Goal: Task Accomplishment & Management: Manage account settings

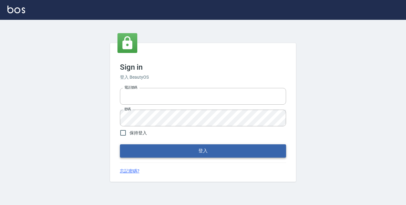
type input "0229470385"
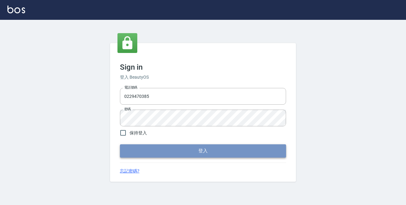
click at [202, 153] on button "登入" at bounding box center [203, 151] width 166 height 13
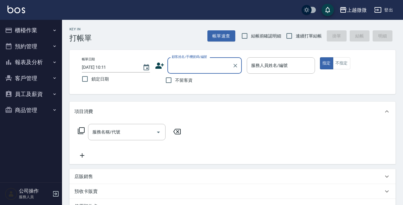
click at [54, 76] on icon "button" at bounding box center [54, 78] width 5 height 5
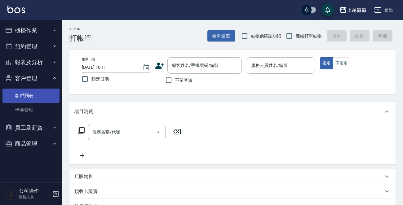
click at [43, 96] on link "客戶列表" at bounding box center [30, 96] width 57 height 14
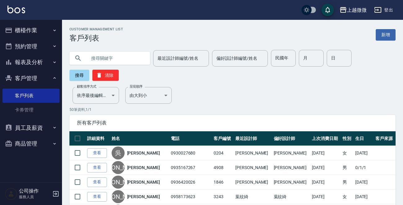
click at [109, 59] on input "text" at bounding box center [116, 58] width 58 height 17
click at [81, 74] on button "搜尋" at bounding box center [79, 75] width 20 height 11
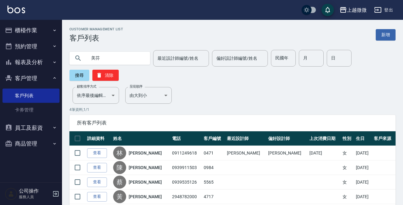
click at [107, 59] on input "美芬" at bounding box center [116, 58] width 58 height 17
type input "美"
type input "清滿"
click at [82, 77] on button "搜尋" at bounding box center [79, 75] width 20 height 11
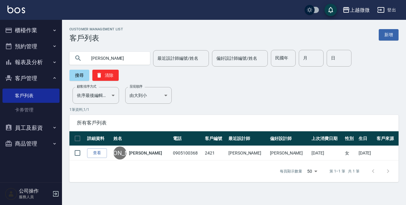
click at [56, 192] on icon "button" at bounding box center [55, 193] width 7 height 7
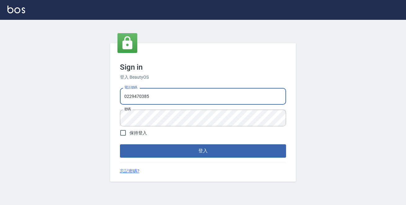
drag, startPoint x: 158, startPoint y: 98, endPoint x: 5, endPoint y: 77, distance: 153.6
click at [5, 77] on div "Sign in 登入 BeautyOS 電話號碼 0229470385 電話號碼 密碼 密碼 保持登入 登入 忘記密碼?" at bounding box center [203, 112] width 406 height 185
type input "0972809892"
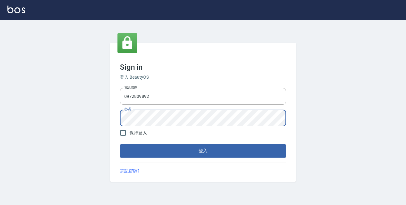
click at [91, 103] on div "Sign in 登入 BeautyOS 電話號碼 0972809892 電話號碼 密碼 密碼 保持登入 登入 忘記密碼?" at bounding box center [203, 112] width 406 height 185
click at [120, 145] on button "登入" at bounding box center [203, 151] width 166 height 13
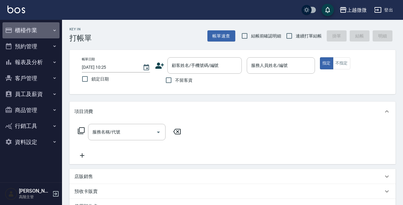
click at [40, 32] on button "櫃檯作業" at bounding box center [30, 30] width 57 height 16
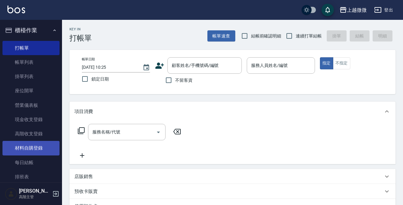
click at [38, 151] on link "材料自購登錄" at bounding box center [30, 148] width 57 height 14
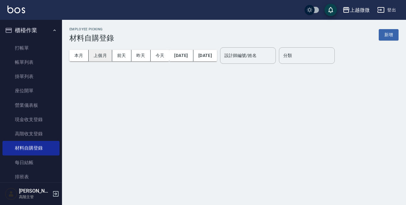
click at [102, 55] on button "上個月" at bounding box center [101, 55] width 24 height 11
click at [269, 60] on input "設計師編號/姓名" at bounding box center [248, 55] width 50 height 11
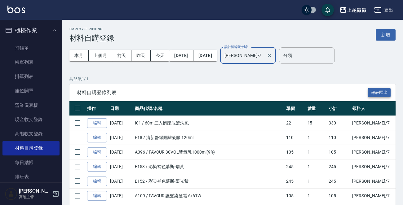
type input "Annie-7"
click at [378, 91] on button "報表匯出" at bounding box center [379, 93] width 23 height 10
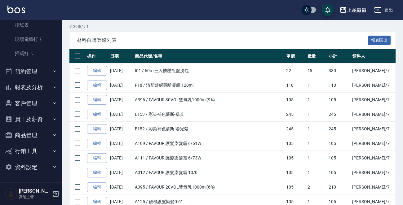
scroll to position [124, 0]
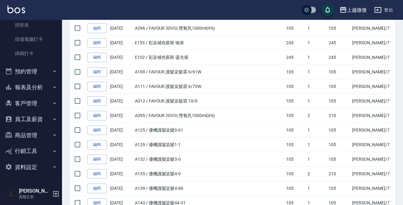
click at [33, 134] on button "商品管理" at bounding box center [30, 135] width 57 height 16
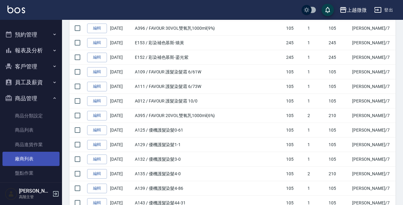
scroll to position [220, 0]
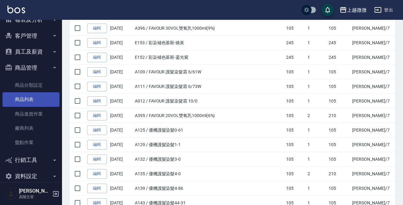
click at [31, 104] on link "商品列表" at bounding box center [30, 99] width 57 height 14
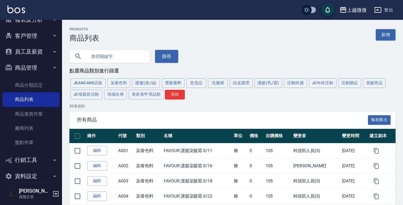
click at [111, 56] on input "text" at bounding box center [116, 56] width 58 height 17
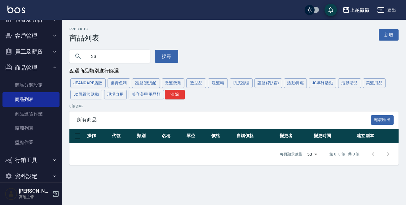
drag, startPoint x: 113, startPoint y: 62, endPoint x: 30, endPoint y: 56, distance: 83.6
click at [31, 57] on div "上越微微 登出 櫃檯作業 打帳單 帳單列表 掛單列表 座位開單 營業儀表板 現金收支登錄 高階收支登錄 材料自購登錄 每日結帳 排班表 現場電腦打卡 掃碼打卡…" at bounding box center [203, 102] width 406 height 205
type input "S3"
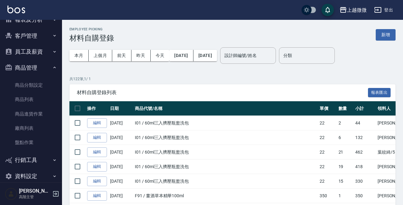
scroll to position [124, 0]
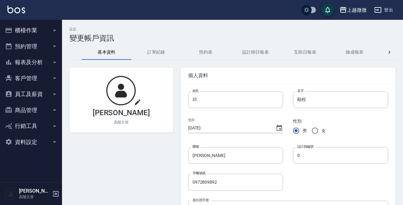
click at [33, 109] on button "商品管理" at bounding box center [30, 110] width 57 height 16
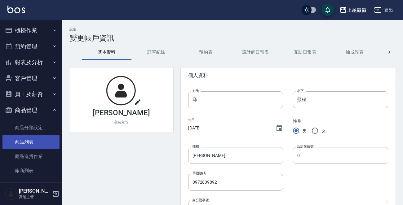
click at [31, 142] on link "商品列表" at bounding box center [30, 142] width 57 height 14
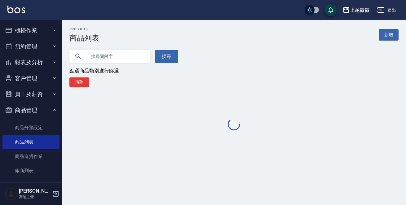
click at [109, 55] on input "text" at bounding box center [116, 56] width 58 height 17
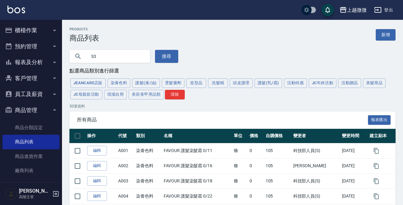
type input "S3"
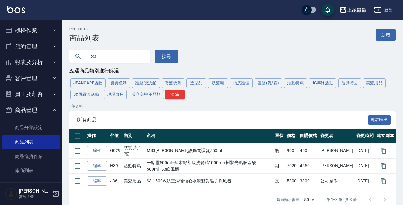
click at [19, 6] on img at bounding box center [16, 10] width 18 height 8
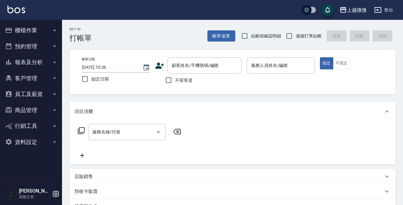
click at [55, 192] on icon "button" at bounding box center [55, 193] width 7 height 7
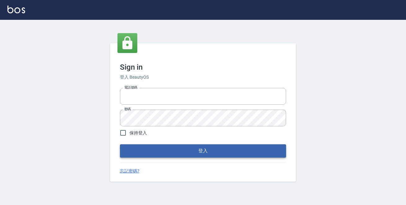
type input "0229470385"
click at [199, 151] on button "登入" at bounding box center [203, 151] width 166 height 13
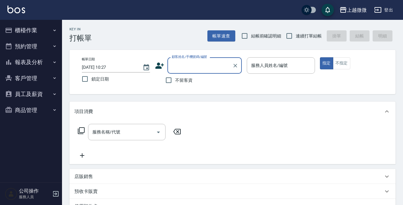
click at [32, 72] on button "客戶管理" at bounding box center [30, 78] width 57 height 16
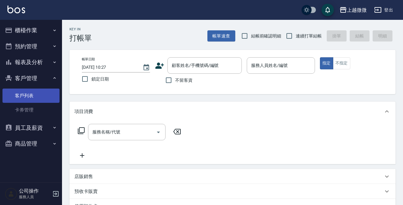
click at [34, 91] on link "客戶列表" at bounding box center [30, 96] width 57 height 14
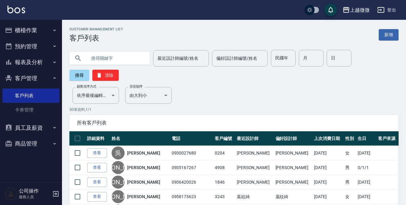
click at [119, 59] on input "text" at bounding box center [116, 58] width 58 height 17
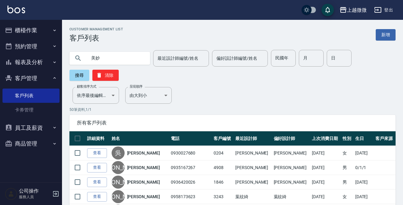
type input "美妙"
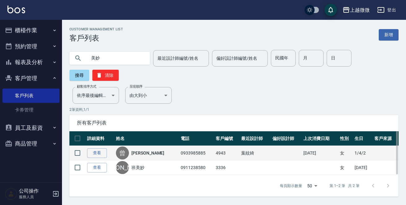
click at [142, 150] on link "曾美妙" at bounding box center [147, 153] width 33 height 6
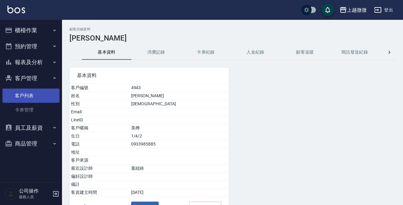
click at [34, 99] on link "客戶列表" at bounding box center [30, 96] width 57 height 14
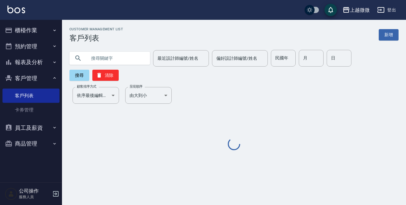
click at [120, 57] on input "text" at bounding box center [116, 58] width 58 height 17
paste input "0939898657"
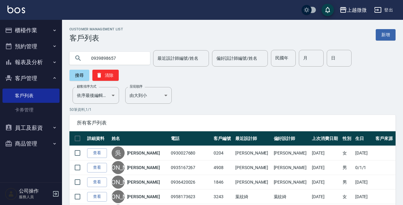
type input "0939898657"
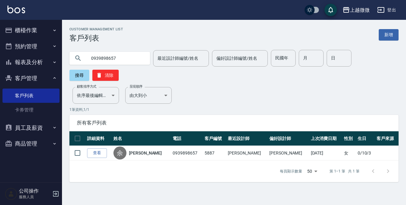
click at [14, 10] on img at bounding box center [16, 10] width 18 height 8
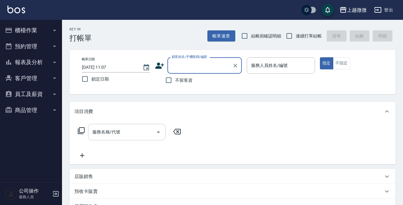
click at [100, 130] on div "服務名稱/代號 服務名稱/代號" at bounding box center [127, 132] width 78 height 16
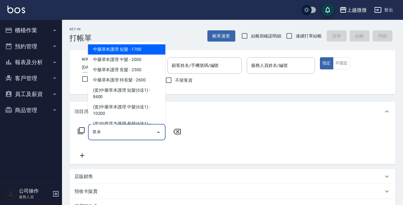
click at [116, 46] on span "中藥草本護理 短髮 - 1700" at bounding box center [127, 49] width 78 height 10
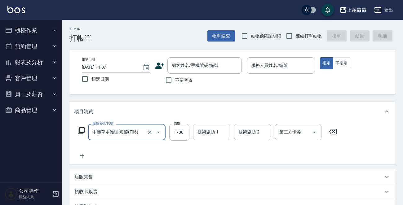
type input "中藥草本護理 短髮(F06)"
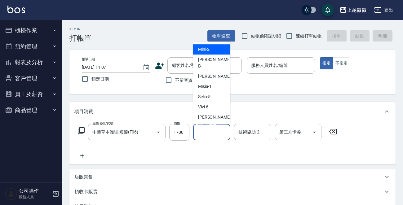
click at [219, 132] on input "技術協助-1" at bounding box center [212, 132] width 32 height 11
click at [243, 131] on div "技術協助-2 技術協助-2" at bounding box center [252, 132] width 37 height 16
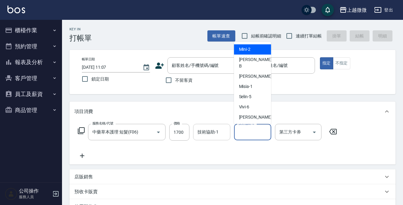
click at [213, 130] on div "技術協助-1 技術協助-1" at bounding box center [211, 132] width 37 height 16
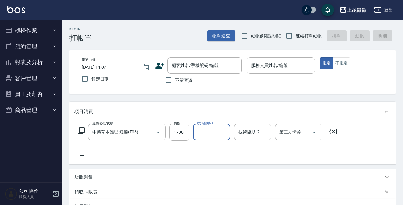
click at [45, 108] on button "商品管理" at bounding box center [30, 110] width 57 height 16
click at [43, 93] on button "員工及薪資" at bounding box center [30, 94] width 57 height 16
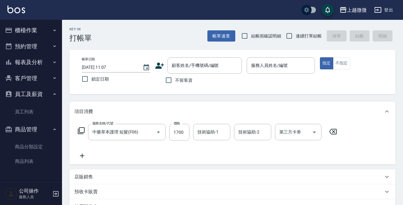
click at [55, 194] on icon "button" at bounding box center [55, 193] width 7 height 7
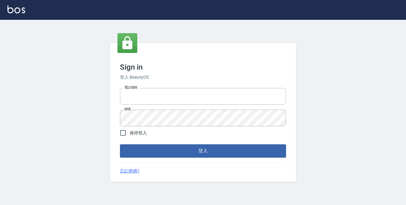
type input "0229470385"
click at [165, 161] on div "Sign in 登入 BeautyOS 電話號碼 [PHONE_NUMBER] 電話號碼 密碼 密碼 保持登入 登入 忘記密碼?" at bounding box center [203, 112] width 186 height 139
click at [164, 156] on button "登入" at bounding box center [203, 151] width 166 height 13
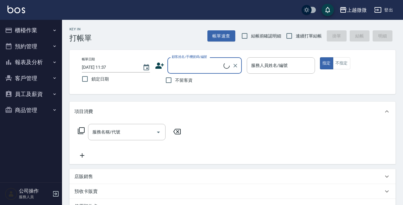
click at [37, 80] on button "客戶管理" at bounding box center [30, 78] width 57 height 16
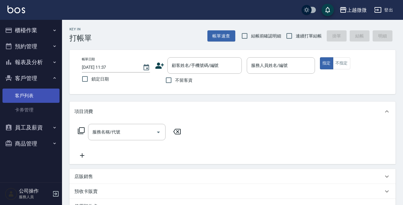
click at [40, 92] on link "客戶列表" at bounding box center [30, 96] width 57 height 14
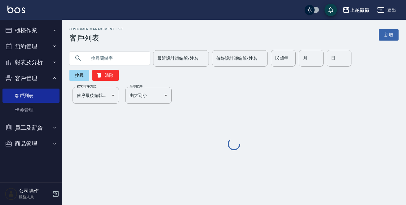
click at [117, 55] on input "text" at bounding box center [116, 58] width 58 height 17
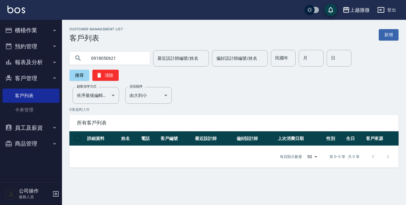
drag, startPoint x: 119, startPoint y: 56, endPoint x: 0, endPoint y: 53, distance: 118.8
click at [0, 53] on div "上越微微 登出 櫃檯作業 打帳單 帳單列表 現金收支登錄 材料自購登錄 掃碼打卡 預約管理 預約管理 單日預約紀錄 單週預約紀錄 報表及分析 報表目錄 店家日…" at bounding box center [203, 102] width 406 height 205
click at [122, 58] on input "0918050621" at bounding box center [116, 58] width 58 height 17
type input "0918050621 陳"
click at [11, 10] on img at bounding box center [16, 10] width 18 height 8
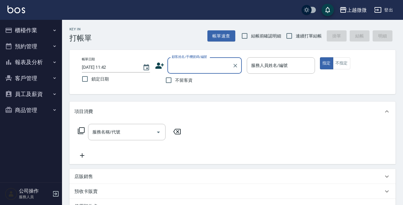
click at [24, 79] on button "客戶管理" at bounding box center [30, 78] width 57 height 16
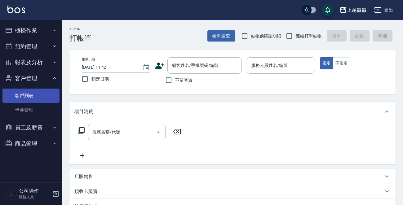
click at [30, 96] on link "客戶列表" at bounding box center [30, 96] width 57 height 14
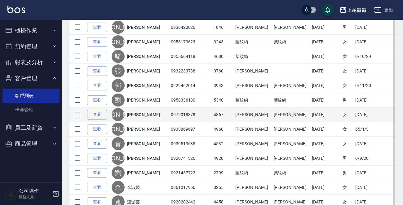
scroll to position [31, 0]
